Goal: Information Seeking & Learning: Learn about a topic

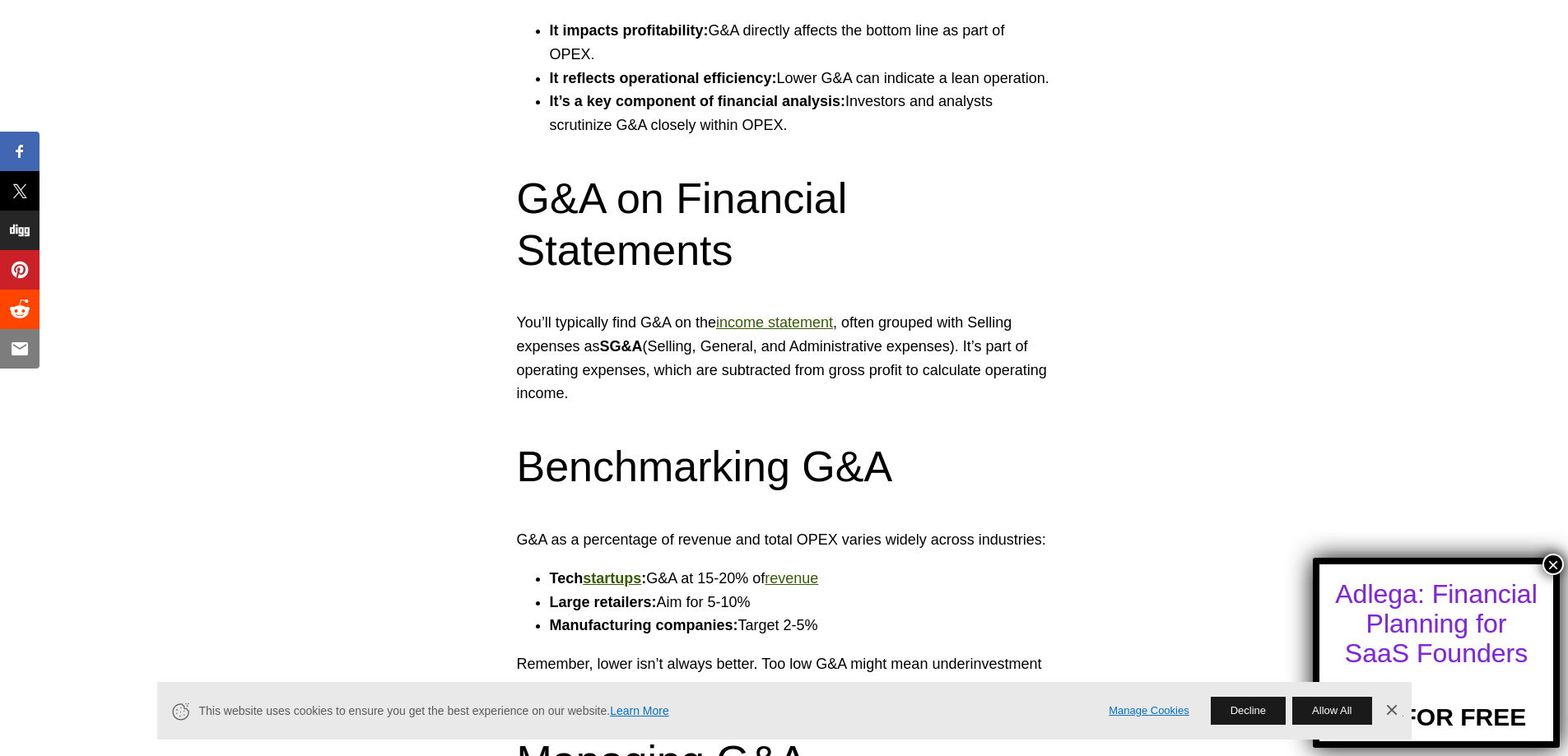
click at [698, 591] on li "Large retailers: Aim for 5-10%" at bounding box center [801, 603] width 502 height 24
click at [711, 567] on li "Tech startups : G&A at 15-20% of revenue" at bounding box center [801, 579] width 502 height 24
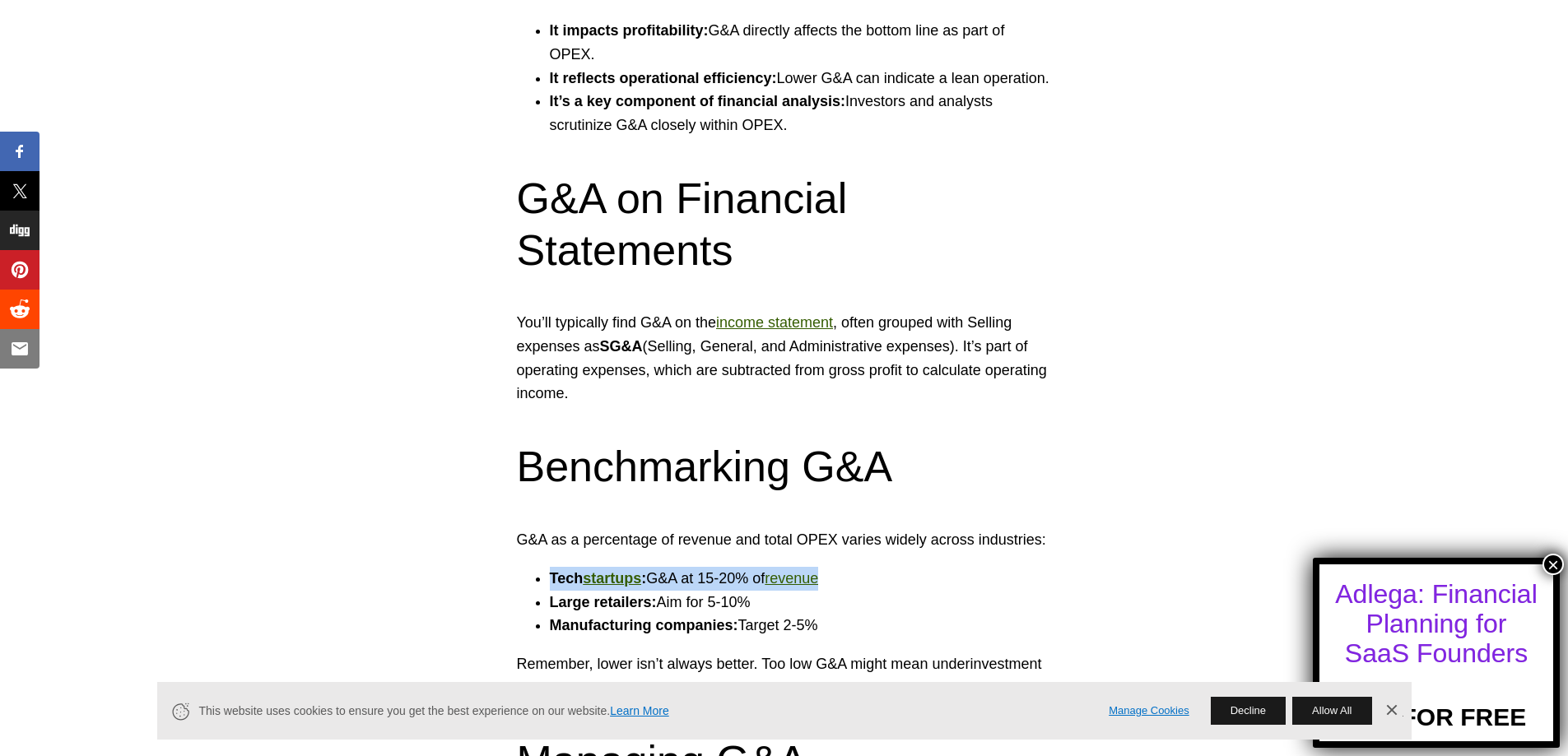
click at [711, 567] on li "Tech startups : G&A at 15-20% of revenue" at bounding box center [801, 579] width 502 height 24
click at [607, 570] on link "startups" at bounding box center [612, 578] width 58 height 16
